Goal: Transaction & Acquisition: Purchase product/service

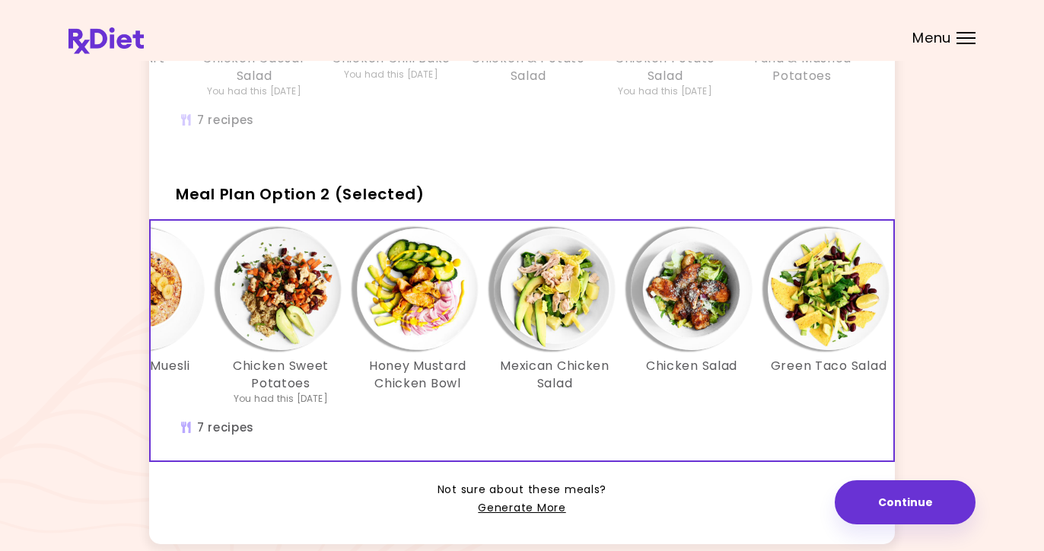
scroll to position [0, 239]
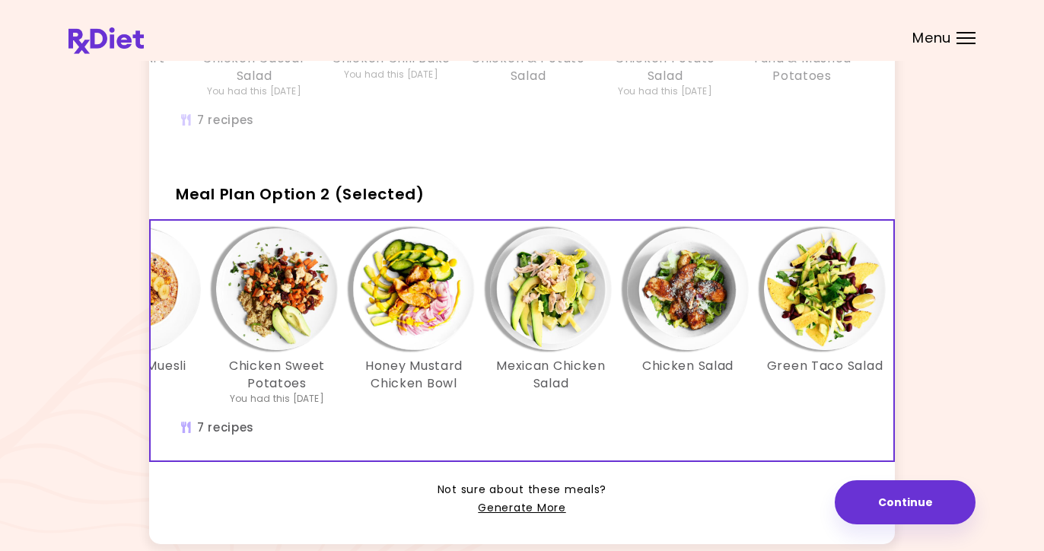
click at [450, 347] on img "Info - Honey Mustard Chicken Bowl - Meal Plan Option 2 (Selected)" at bounding box center [414, 289] width 122 height 122
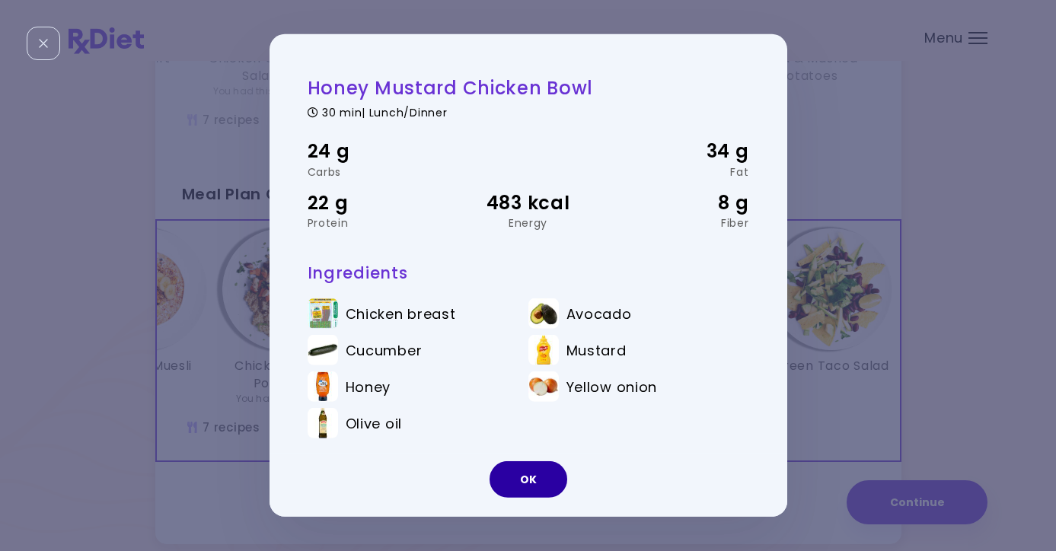
click at [523, 479] on button "OK" at bounding box center [528, 479] width 78 height 37
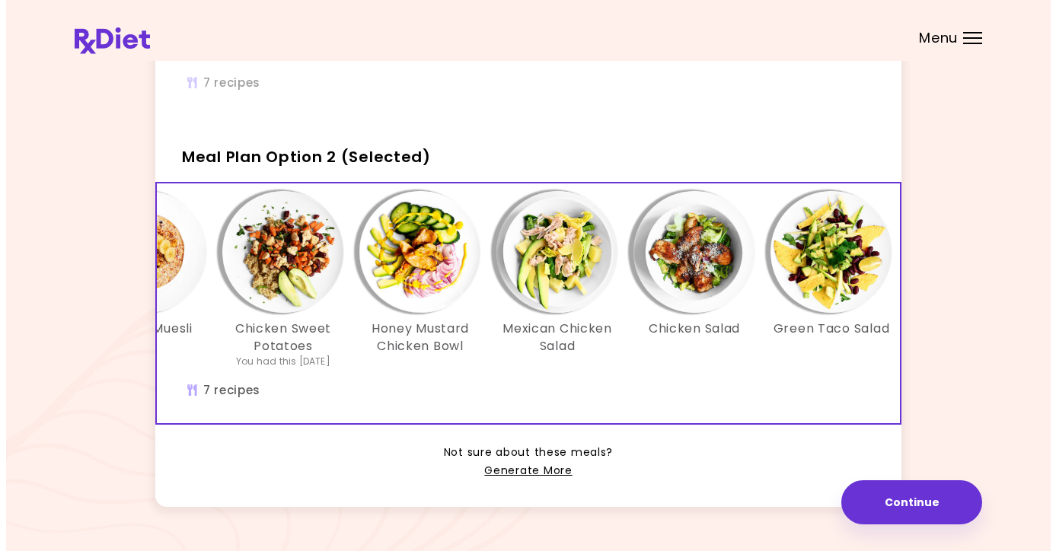
scroll to position [371, 0]
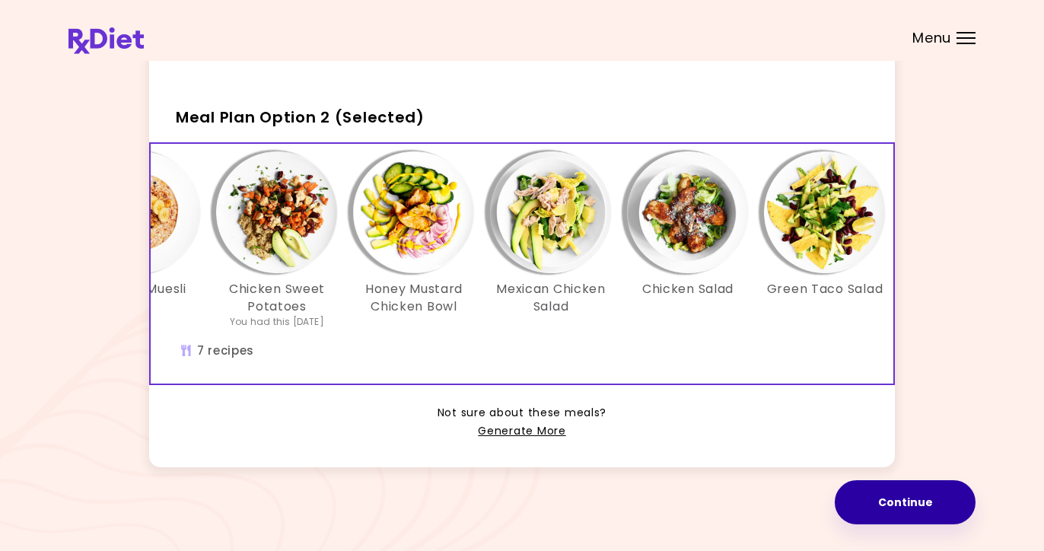
click at [888, 498] on button "Continue" at bounding box center [905, 502] width 141 height 44
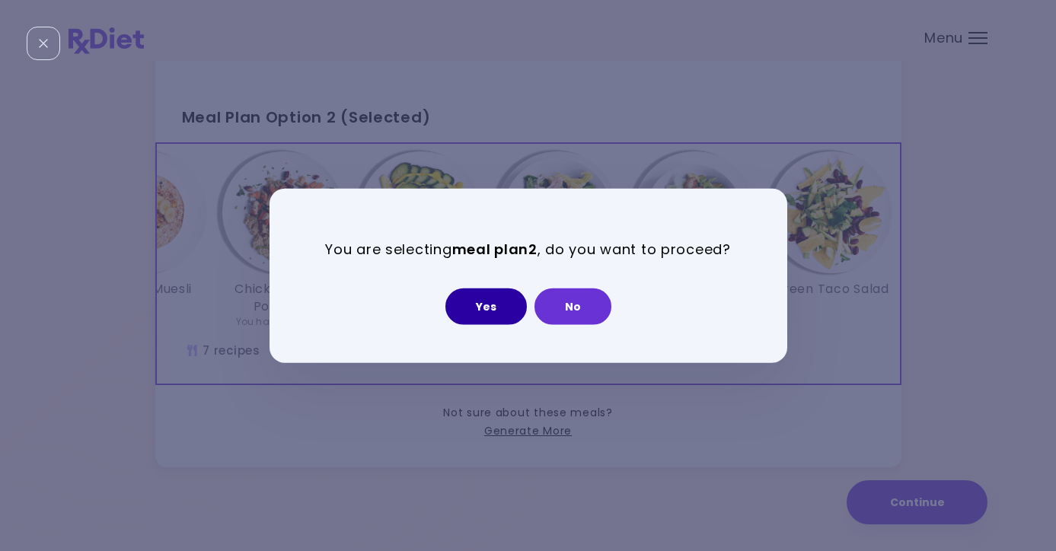
click at [488, 304] on button "Yes" at bounding box center [485, 306] width 81 height 37
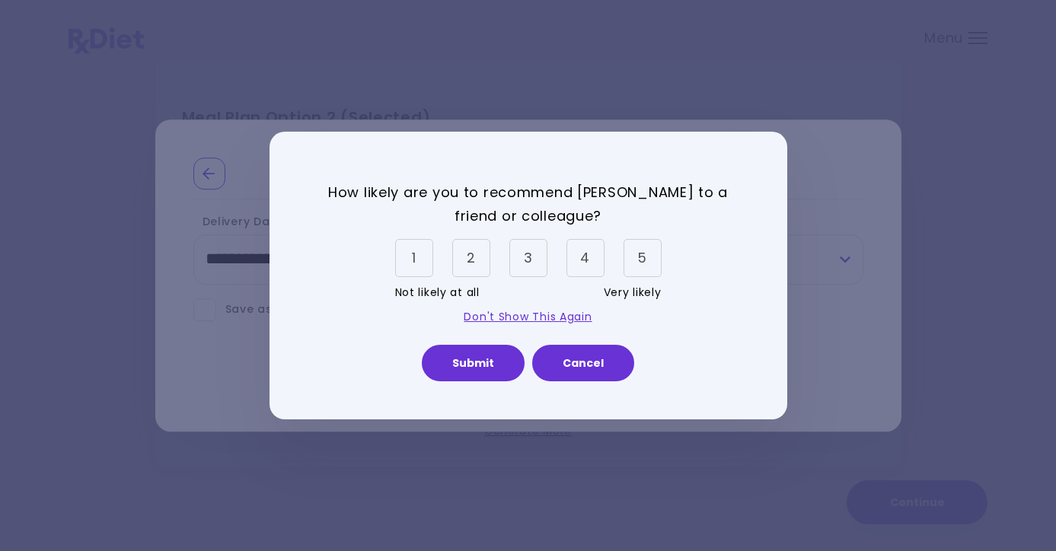
click at [639, 258] on div "5" at bounding box center [642, 258] width 38 height 38
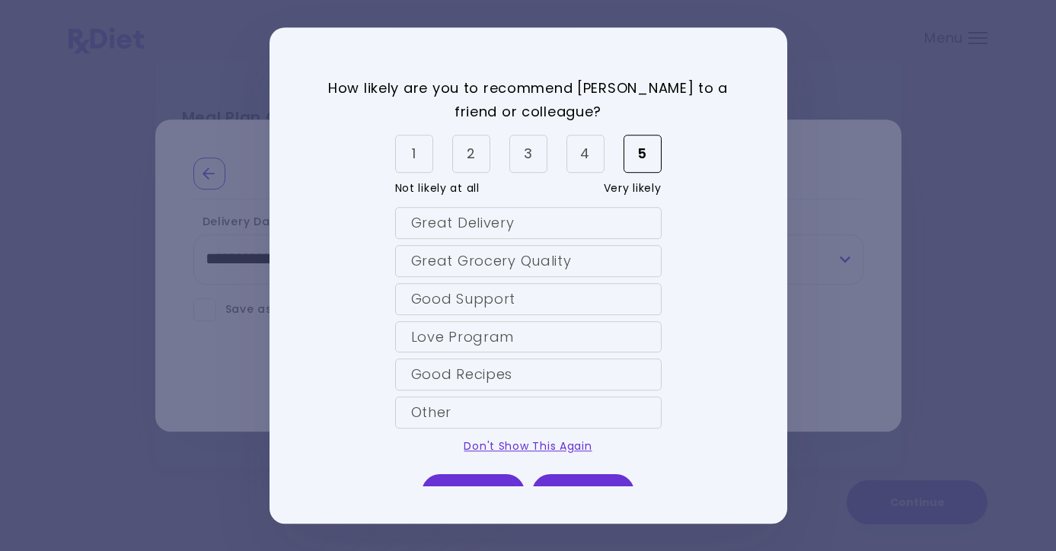
click at [458, 224] on div "Great Delivery" at bounding box center [528, 223] width 266 height 32
click at [462, 250] on div "Great Grocery Quality" at bounding box center [528, 261] width 266 height 32
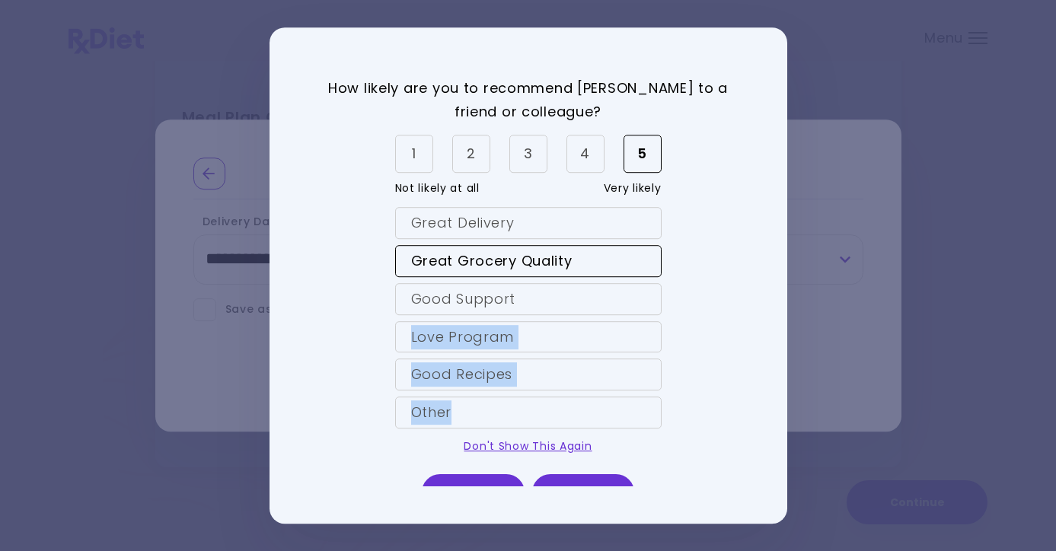
drag, startPoint x: 771, startPoint y: 310, endPoint x: 777, endPoint y: 413, distance: 102.9
click at [777, 413] on div "How likely are you to recommend [PERSON_NAME] to a friend or colleague? 1 2 3 4…" at bounding box center [527, 275] width 517 height 496
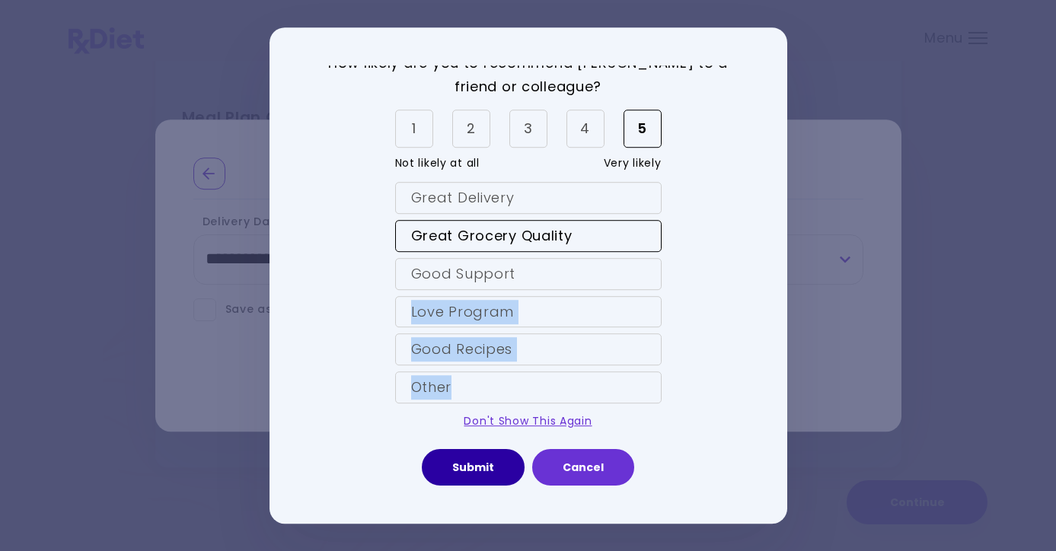
click at [473, 470] on button "Submit" at bounding box center [473, 467] width 103 height 37
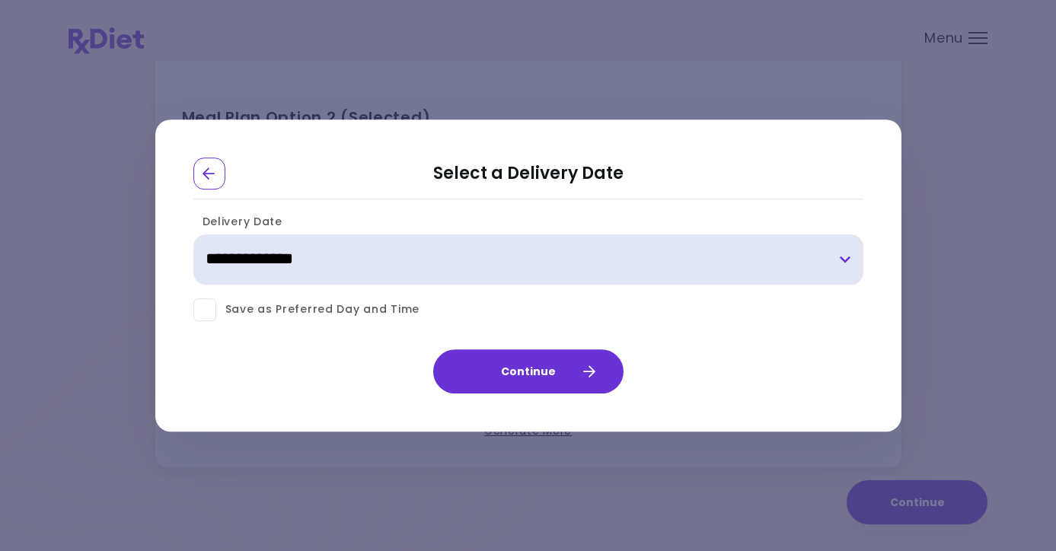
click at [843, 260] on select "**********" at bounding box center [528, 259] width 670 height 50
select select "**********"
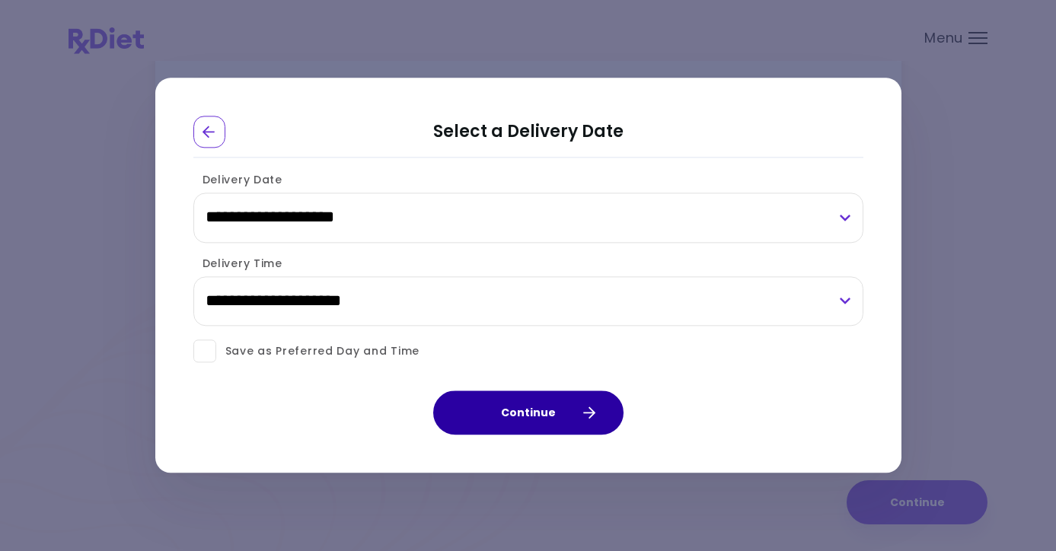
click at [507, 409] on button "Continue" at bounding box center [528, 413] width 190 height 44
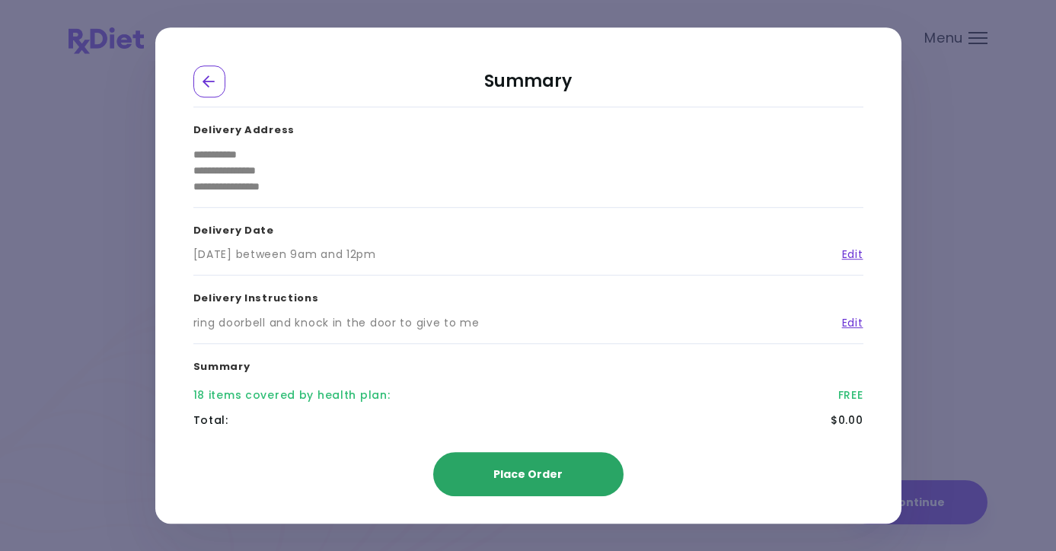
click at [517, 474] on span "Place Order" at bounding box center [527, 474] width 69 height 15
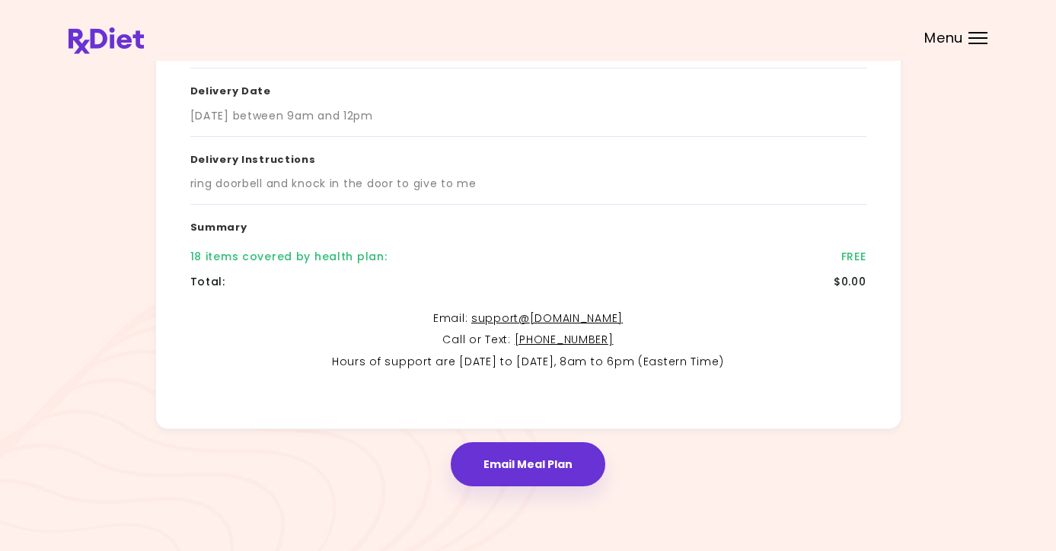
scroll to position [260, 0]
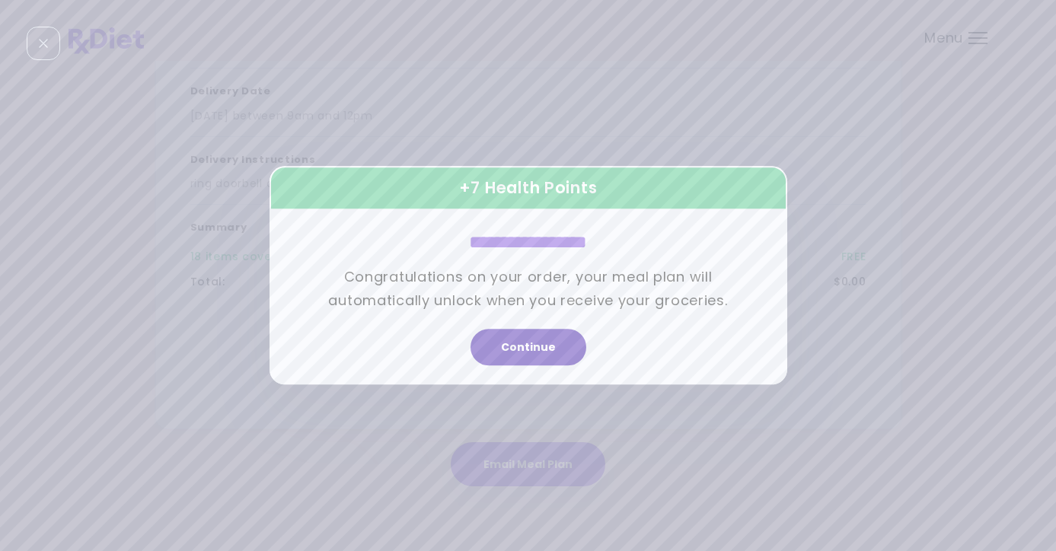
click at [521, 351] on button "Continue" at bounding box center [528, 348] width 116 height 37
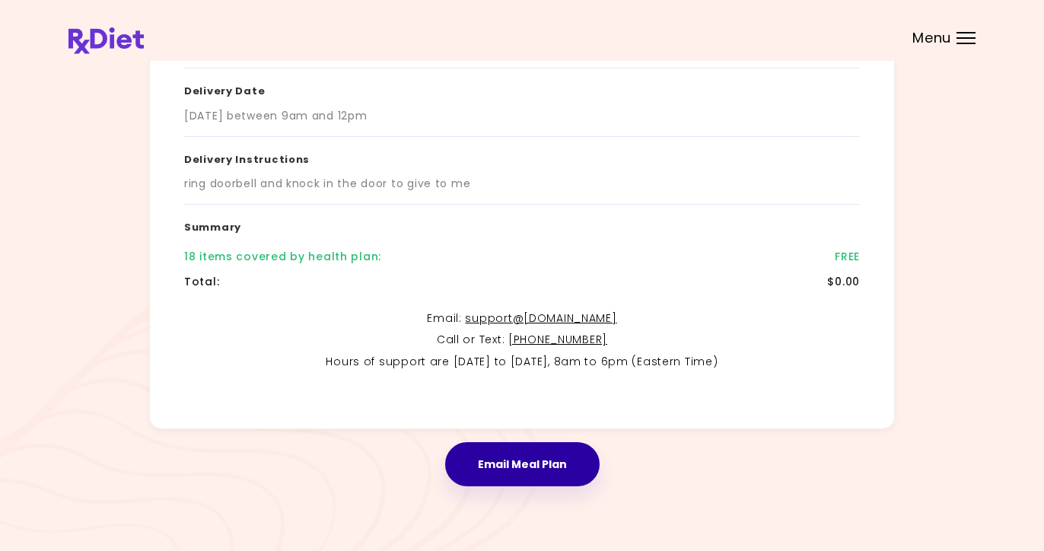
click at [498, 451] on button "Email Meal Plan" at bounding box center [522, 464] width 154 height 44
